Goal: Task Accomplishment & Management: Manage account settings

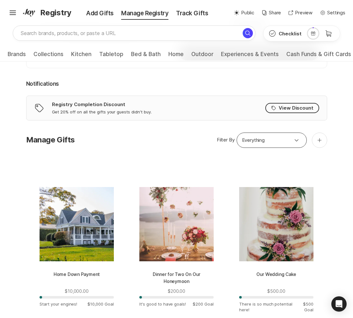
scroll to position [131, 0]
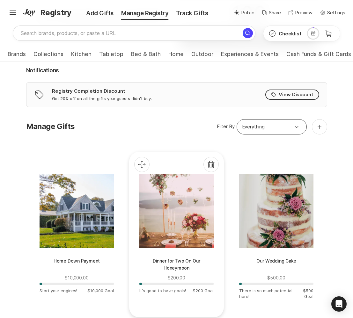
click at [170, 220] on div at bounding box center [176, 211] width 74 height 74
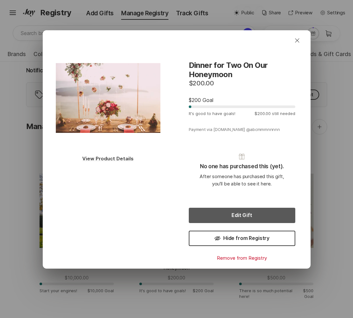
click at [220, 216] on button "Edit Gift" at bounding box center [242, 215] width 106 height 15
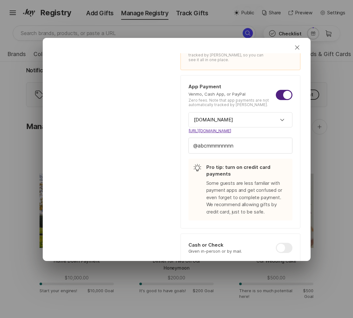
scroll to position [207, 0]
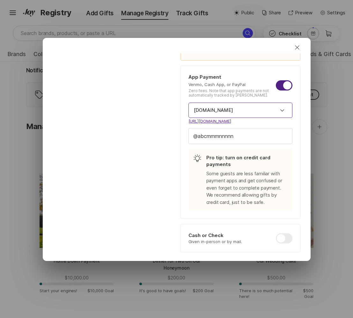
click at [256, 108] on input "[DOMAIN_NAME]" at bounding box center [240, 110] width 104 height 15
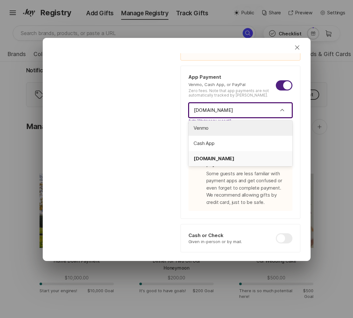
click at [237, 126] on span "Venmo" at bounding box center [240, 128] width 94 height 7
type textarea "x"
type input "Venmo"
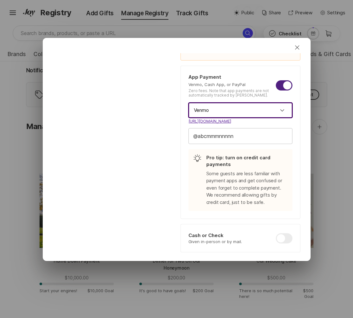
click at [246, 135] on input "abcmmmnnnnn" at bounding box center [240, 135] width 103 height 15
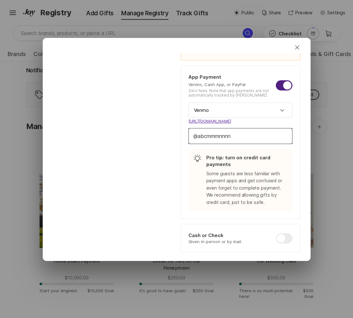
type input "abcmmmnnn"
type textarea "x"
type input "abcmmmn"
type textarea "x"
type input "abcmm"
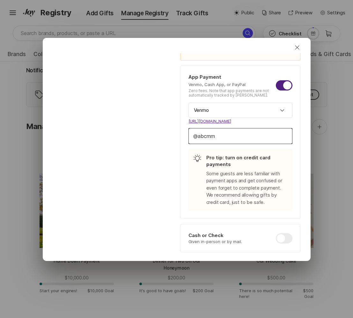
type textarea "x"
type input "abcmmk"
type textarea "x"
type input "abcmmkkp"
type textarea "x"
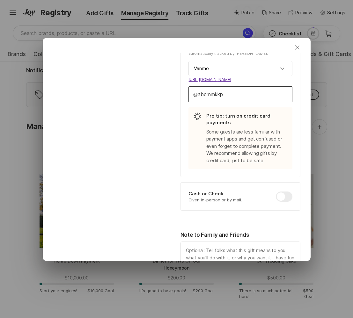
scroll to position [313, 0]
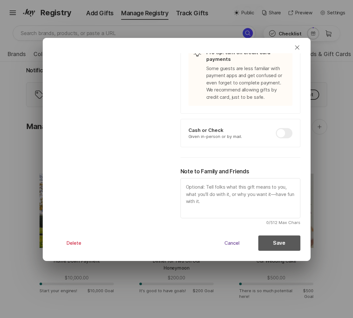
type input "abcmmkkp"
click at [278, 243] on button "Save" at bounding box center [279, 243] width 42 height 15
type textarea "x"
type input "[DOMAIN_NAME]"
type input "abcmmmnnnnn"
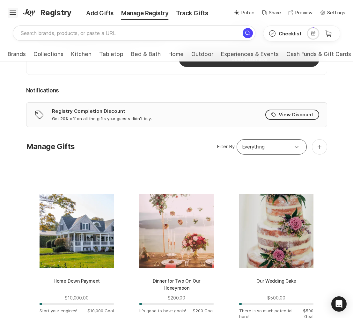
scroll to position [0, 0]
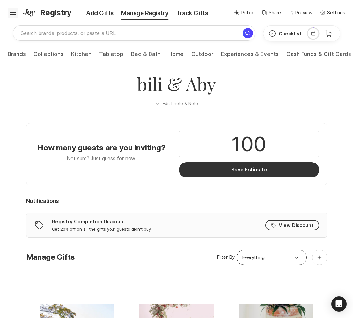
click at [15, 13] on icon "Hamburger" at bounding box center [13, 13] width 10 height 10
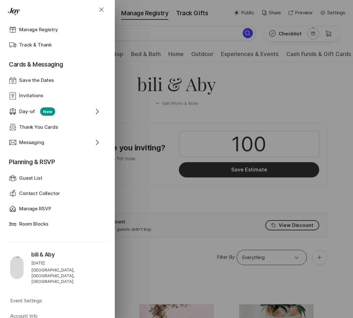
scroll to position [214, 0]
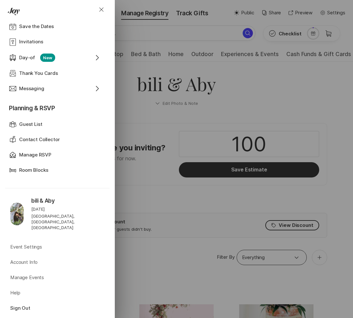
click at [351, 164] on div "Close Home Event Dashboard Website Web Globe Overview Design Design Photos Phot…" at bounding box center [176, 159] width 353 height 318
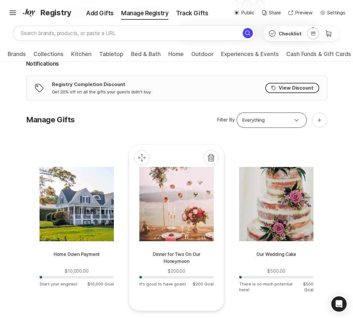
scroll to position [139, 0]
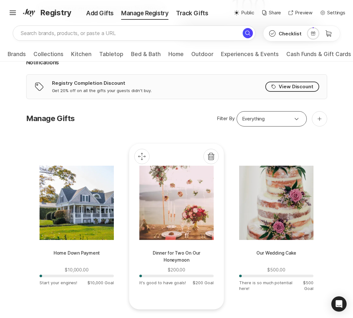
click at [193, 218] on div at bounding box center [176, 203] width 74 height 74
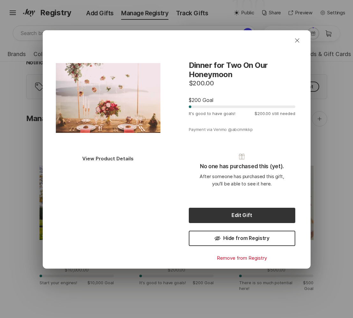
scroll to position [1, 0]
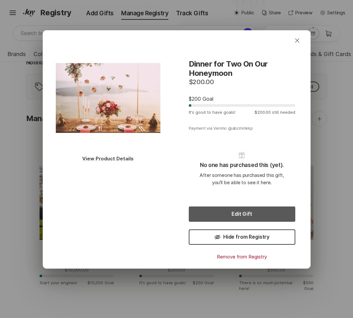
click at [245, 212] on button "Edit Gift" at bounding box center [242, 214] width 106 height 15
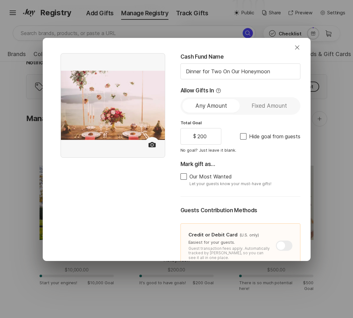
type textarea "x"
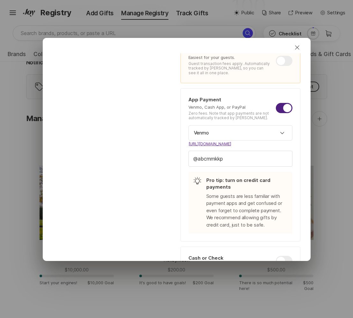
scroll to position [214, 0]
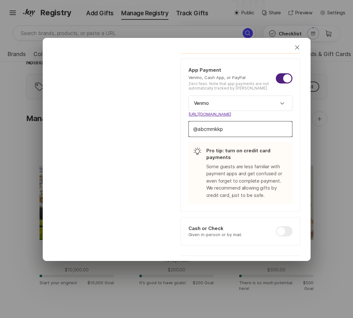
click at [254, 131] on input "abcmmkkp" at bounding box center [240, 128] width 103 height 15
type input "abcmmkkpn"
type textarea "x"
type input "abcmmkkpnn"
type textarea "x"
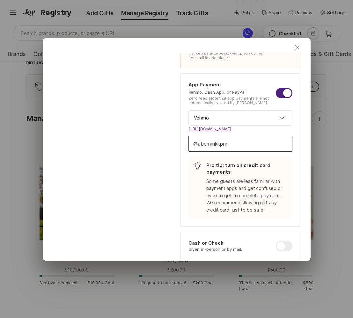
scroll to position [198, 0]
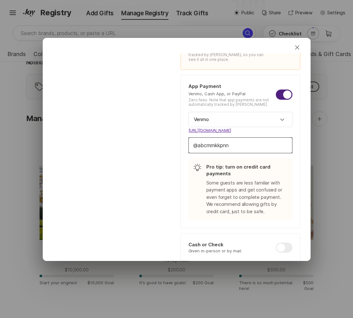
type input "abcmmkkpnn"
click at [283, 127] on link "[URL][DOMAIN_NAME]" at bounding box center [240, 130] width 104 height 6
click at [268, 122] on input "Venmo" at bounding box center [240, 119] width 104 height 15
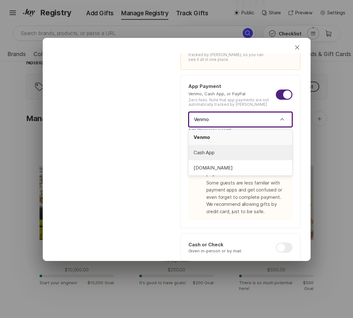
click at [252, 152] on span "Cash App" at bounding box center [240, 152] width 94 height 7
type textarea "x"
type input "Cash App"
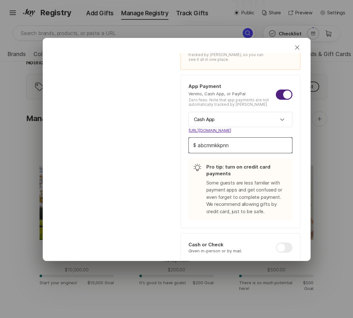
click at [255, 147] on input "abcmmkkpnn" at bounding box center [240, 145] width 103 height 15
drag, startPoint x: 255, startPoint y: 147, endPoint x: 198, endPoint y: 140, distance: 57.5
click at [198, 140] on input "abcmmkkpnn" at bounding box center [240, 145] width 103 height 15
type textarea "x"
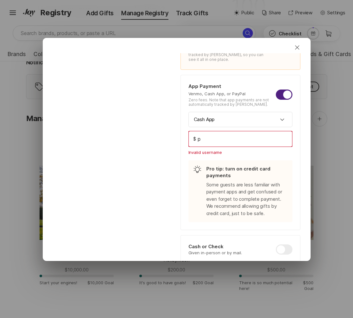
type input "pl"
type textarea "x"
type input "plo"
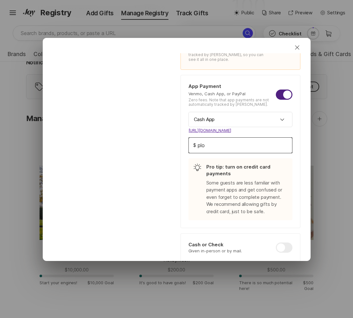
type textarea "x"
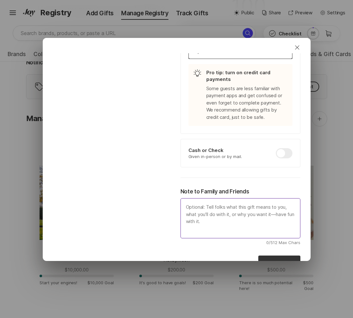
scroll to position [313, 0]
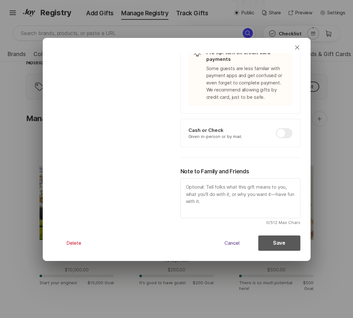
type input "plot"
click at [279, 243] on button "Save" at bounding box center [279, 243] width 42 height 15
type textarea "x"
type input "Venmo"
type input "abcmmkkp"
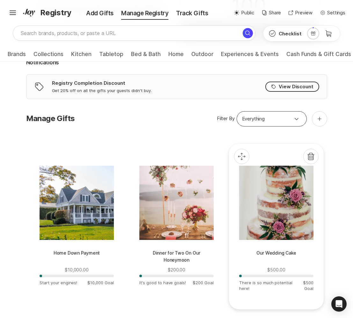
click at [258, 219] on div at bounding box center [276, 203] width 74 height 74
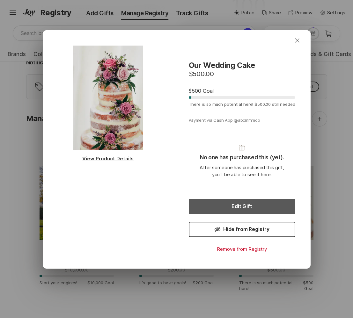
click at [240, 202] on button "Edit Gift" at bounding box center [242, 206] width 106 height 15
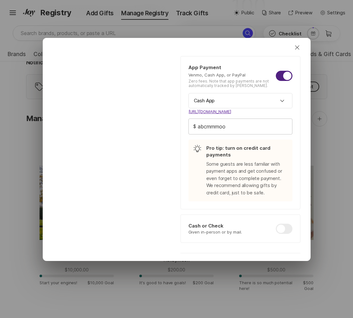
scroll to position [218, 0]
click at [255, 125] on input "abcmmmoo" at bounding box center [240, 125] width 103 height 15
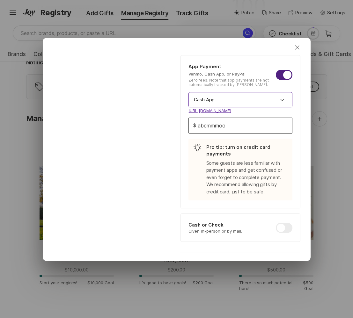
click at [265, 97] on input "Cash App" at bounding box center [240, 99] width 104 height 15
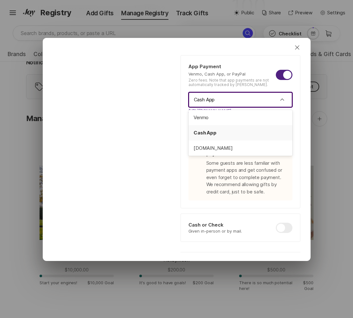
click at [242, 134] on span "Cash App" at bounding box center [240, 132] width 94 height 7
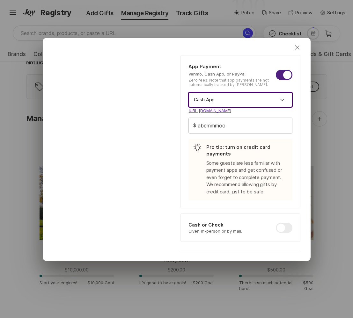
click at [245, 124] on input "abcmmmoo" at bounding box center [240, 125] width 103 height 15
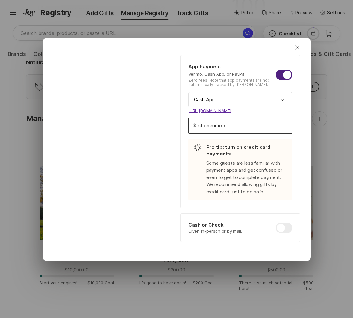
type textarea "x"
type input "a"
type textarea "x"
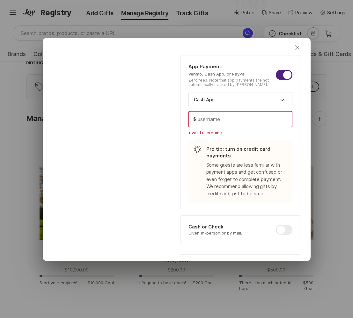
type input "p"
type textarea "x"
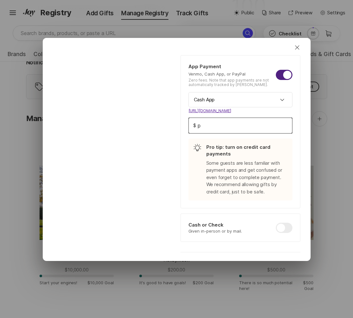
type input "pl"
type textarea "x"
type input "pli"
type textarea "x"
type input "plin"
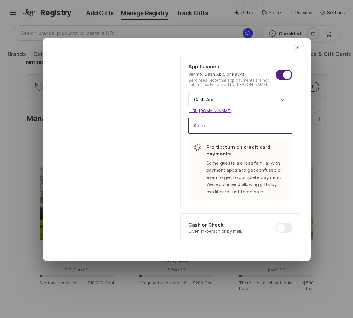
type textarea "x"
type input "pling"
type textarea "x"
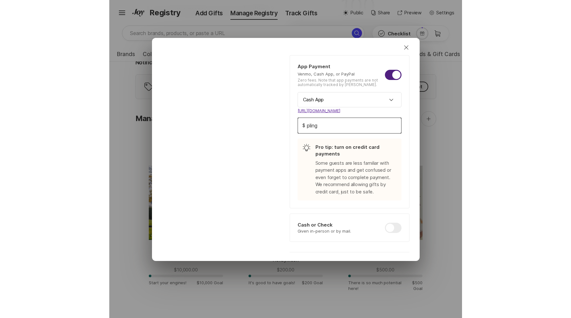
scroll to position [313, 0]
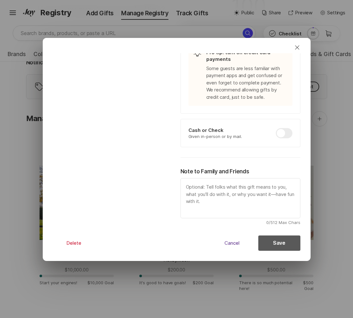
type input "pling"
click at [282, 243] on button "Save" at bounding box center [279, 243] width 42 height 15
type textarea "x"
type input "abcmmmoo"
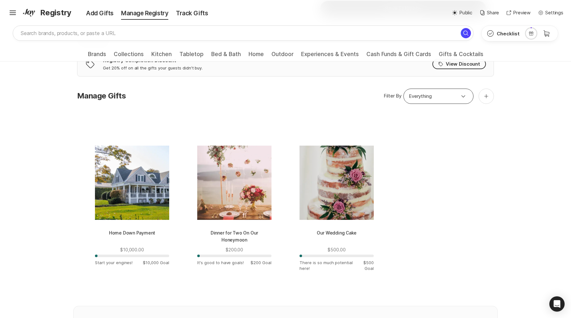
scroll to position [163, 0]
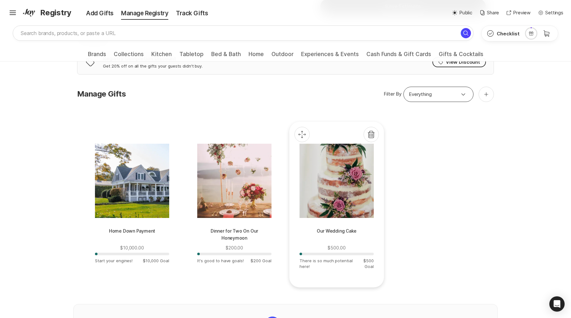
click at [333, 165] on div at bounding box center [337, 181] width 74 height 74
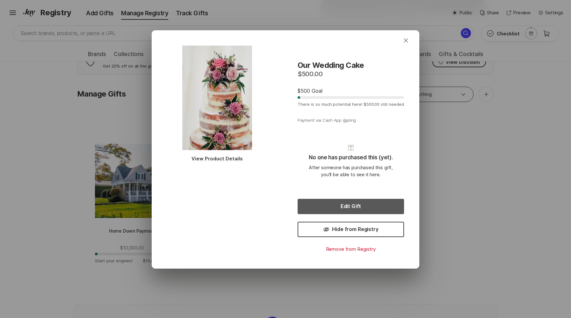
click at [339, 206] on button "Edit Gift" at bounding box center [351, 206] width 106 height 15
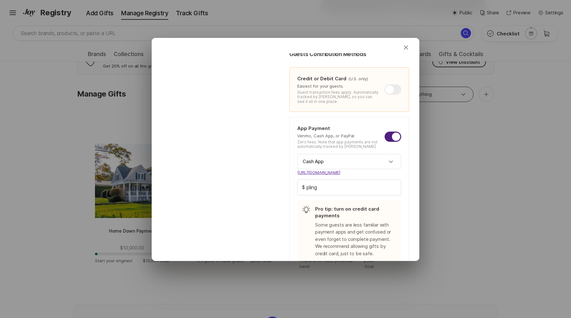
scroll to position [157, 0]
click at [343, 156] on input "Cash App" at bounding box center [349, 160] width 104 height 15
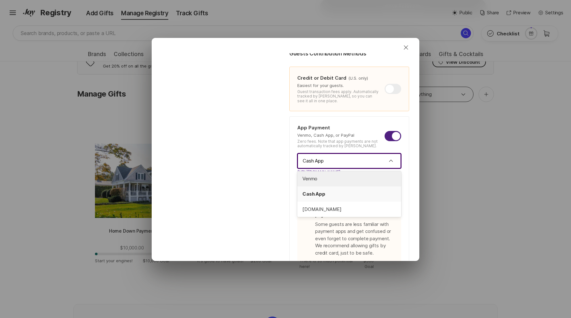
click at [337, 181] on span "Venmo" at bounding box center [349, 178] width 94 height 7
type textarea "x"
type input "Venmo"
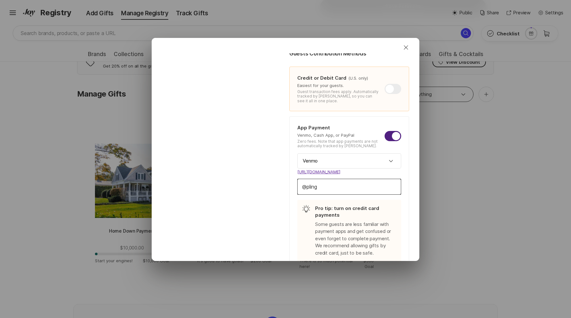
click at [337, 181] on input "pling" at bounding box center [349, 186] width 103 height 15
click at [341, 186] on input "pling" at bounding box center [349, 186] width 103 height 15
type input "pli"
type textarea "x"
type input "pl"
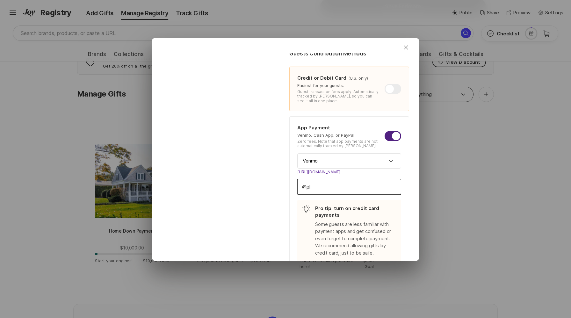
type textarea "x"
type input "p"
type textarea "x"
type input "h"
type textarea "x"
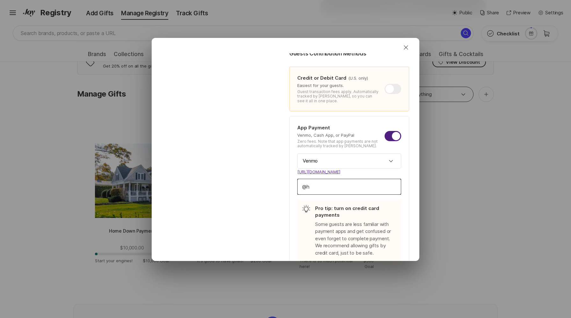
type input "hi"
type textarea "x"
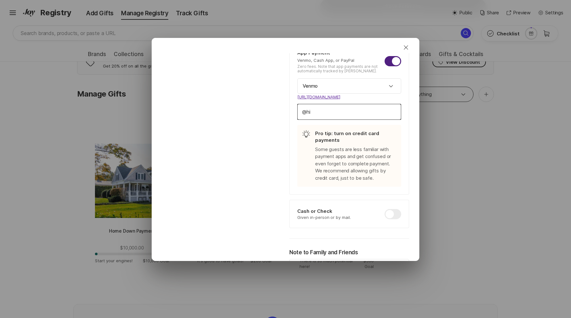
scroll to position [313, 0]
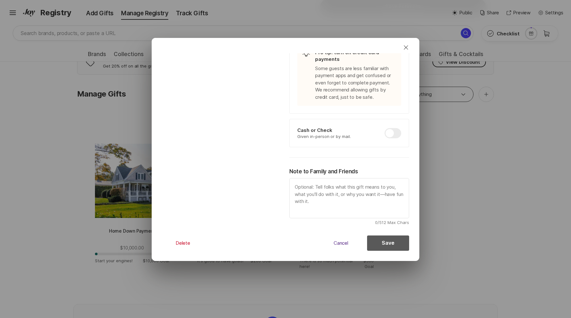
type input "hi"
click at [352, 247] on button "Save" at bounding box center [388, 243] width 42 height 15
type textarea "x"
type input "Cash App"
type input "pling"
